Goal: Information Seeking & Learning: Learn about a topic

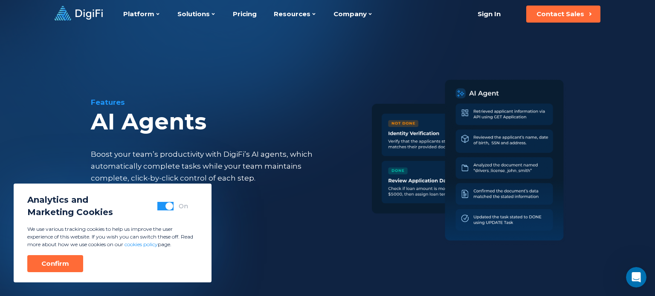
click at [262, 227] on div "Features AI Agents Boost your team’s productivity with DigiFi’s AI agents, whic…" at bounding box center [327, 157] width 583 height 258
click at [70, 261] on button "Confirm" at bounding box center [55, 263] width 56 height 17
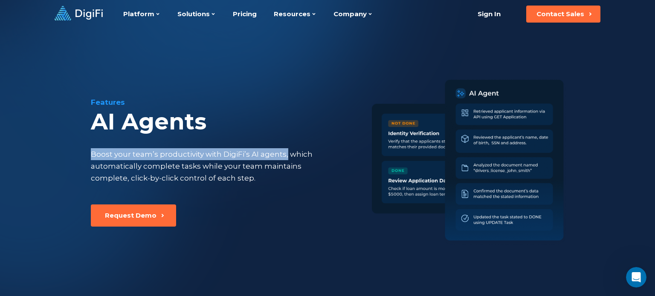
drag, startPoint x: 285, startPoint y: 154, endPoint x: 92, endPoint y: 153, distance: 193.2
click at [92, 153] on div "Boost your team’s productivity with DigiFi’s AI agents, which automatically com…" at bounding box center [212, 166] width 242 height 36
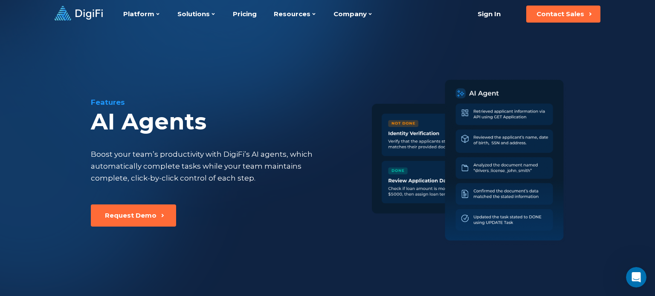
click at [58, 162] on div "Features AI Agents Boost your team’s productivity with DigiFi’s AI agents, whic…" at bounding box center [327, 157] width 583 height 258
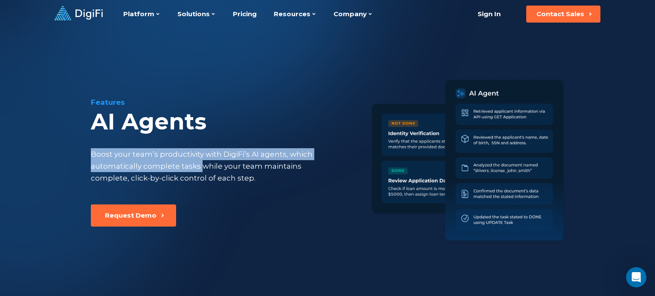
drag, startPoint x: 93, startPoint y: 155, endPoint x: 200, endPoint y: 167, distance: 108.6
click at [200, 167] on div "Boost your team’s productivity with DigiFi’s AI agents, which automatically com…" at bounding box center [212, 166] width 242 height 36
click at [286, 153] on div "Boost your team’s productivity with DigiFi’s AI agents, which automatically com…" at bounding box center [212, 166] width 242 height 36
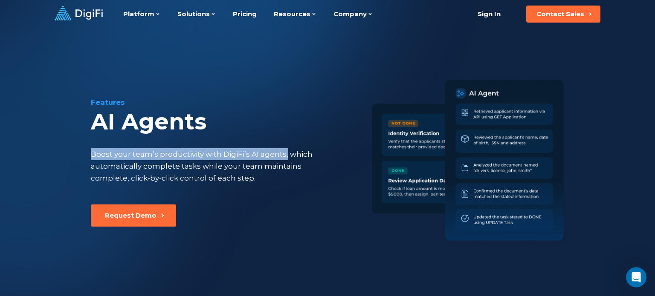
drag, startPoint x: 286, startPoint y: 154, endPoint x: 91, endPoint y: 148, distance: 194.6
click at [91, 148] on div "Features AI Agents Boost your team’s productivity with DigiFi’s AI agents, whic…" at bounding box center [231, 150] width 281 height 107
copy div "Boost your team’s productivity with DigiFi’s AI agents,"
